Goal: Find contact information: Find contact information

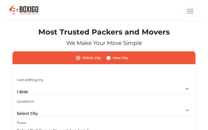
type input "EVPvOkbXzUJxS"
type input "[EMAIL_ADDRESS][DOMAIN_NAME]"
type input "2415544159"
radio input "true"
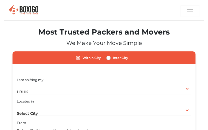
radio input "false"
type input "ZnyRRAMivl"
type input "uhiwifoyec574@gmail.com"
type input "3512590769"
radio input "true"
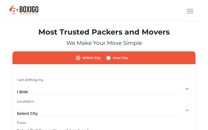
radio input "true"
radio input "false"
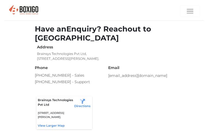
type input "EYQTECyiVNHsJHQ"
type input "[EMAIL_ADDRESS][DOMAIN_NAME]"
type input "2089643868"
radio input "true"
